Goal: Go to known website: Access a specific website the user already knows

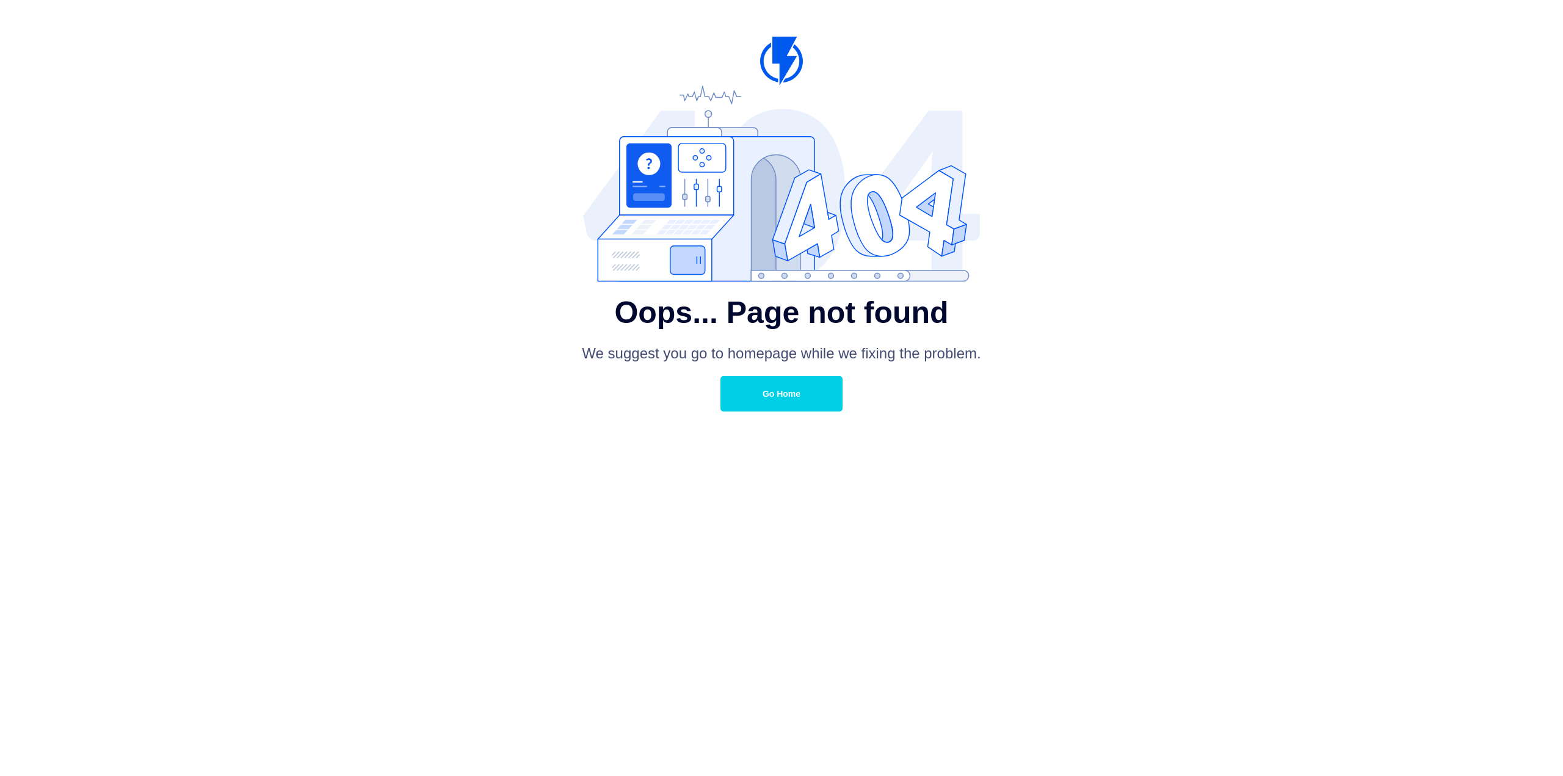
click at [786, 393] on link "Go Home" at bounding box center [781, 393] width 122 height 35
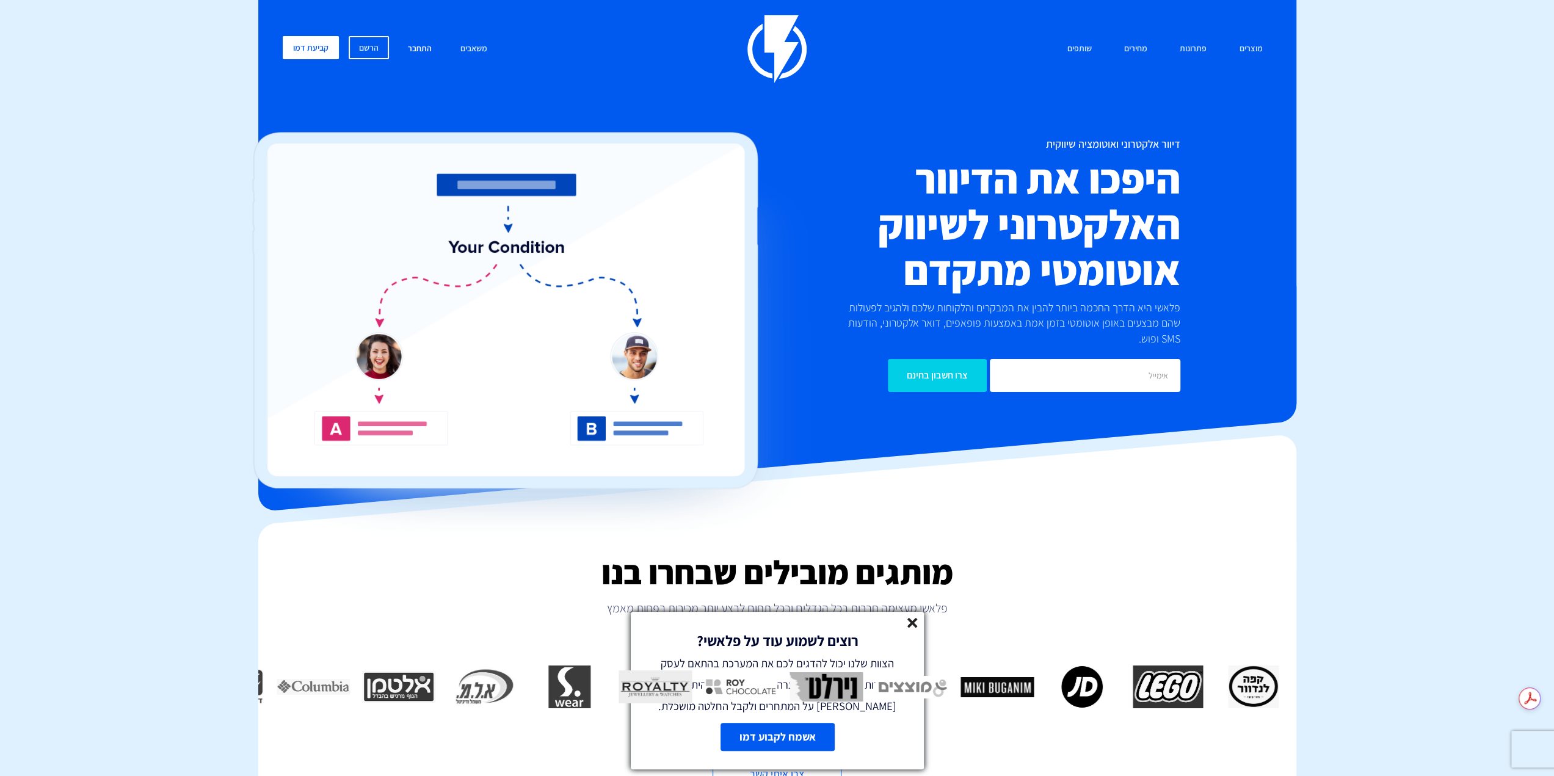
click at [421, 53] on link "התחבר" at bounding box center [420, 49] width 42 height 26
